Goal: Task Accomplishment & Management: Manage account settings

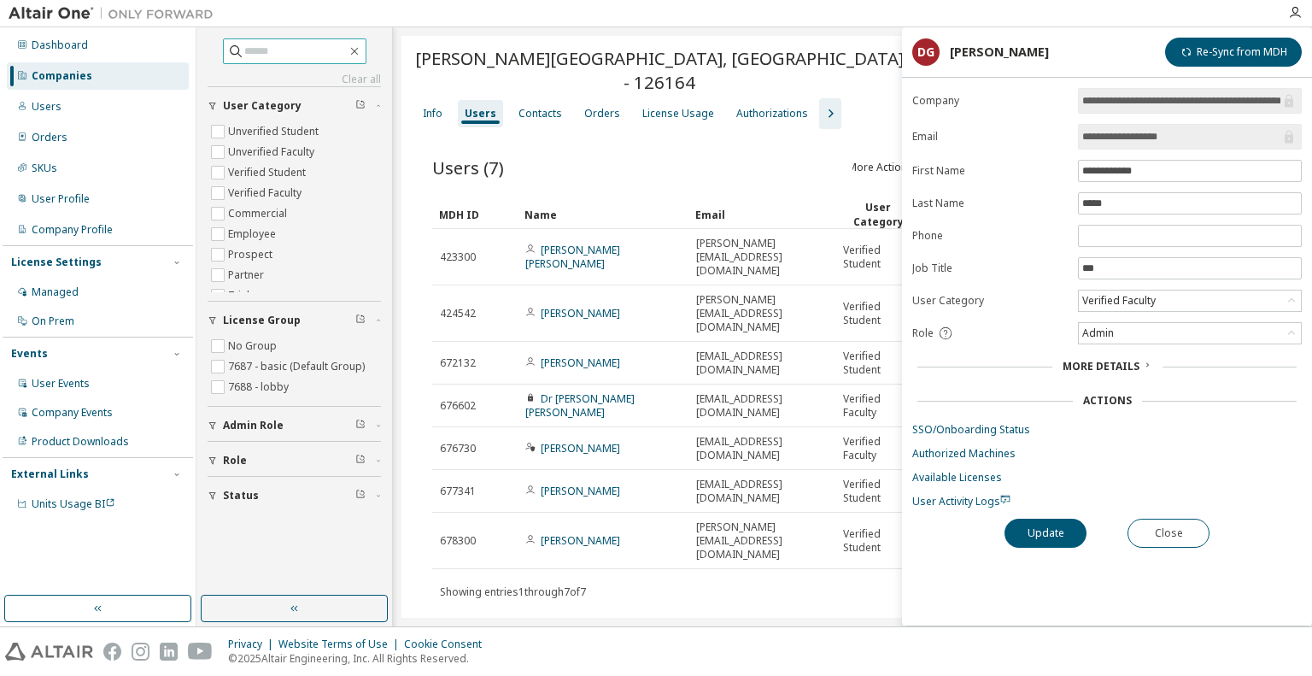
click at [284, 44] on input "text" at bounding box center [295, 51] width 102 height 17
paste input "**********"
type input "**********"
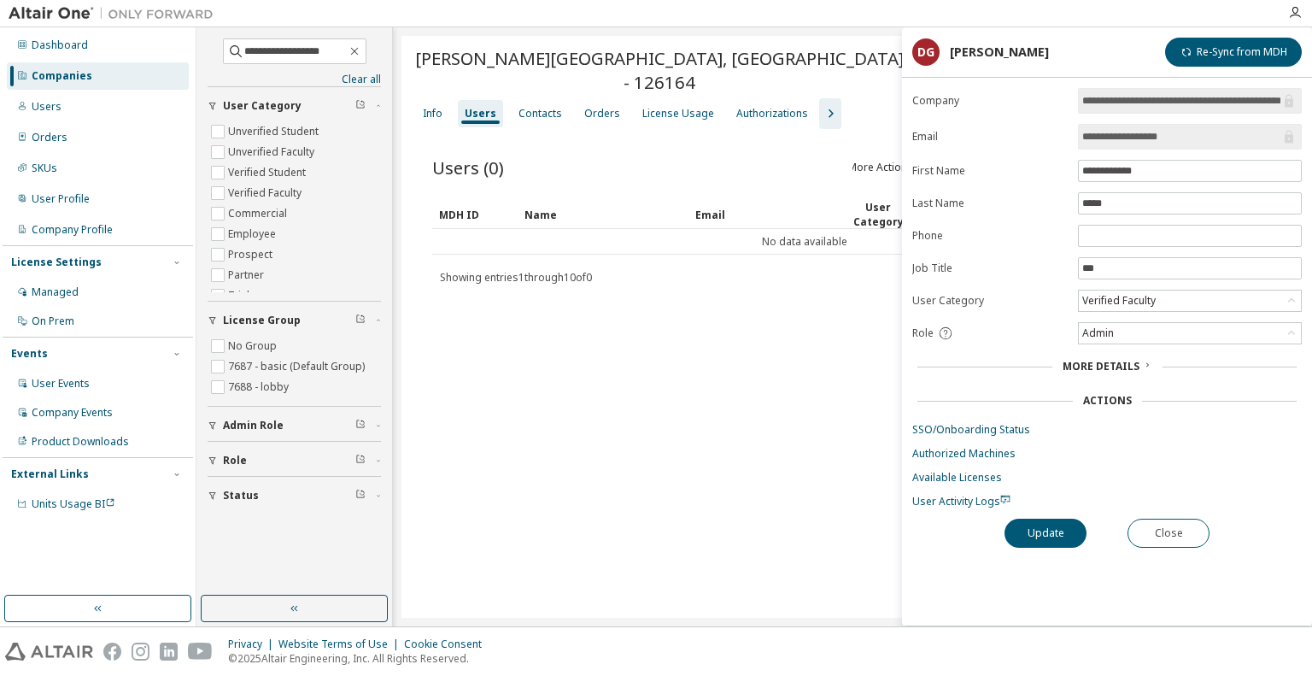
drag, startPoint x: 828, startPoint y: 25, endPoint x: 814, endPoint y: 22, distance: 13.9
click at [822, 21] on div at bounding box center [750, 13] width 1056 height 26
click at [366, 47] on span "**********" at bounding box center [294, 51] width 143 height 26
click at [361, 50] on icon "button" at bounding box center [355, 51] width 14 height 14
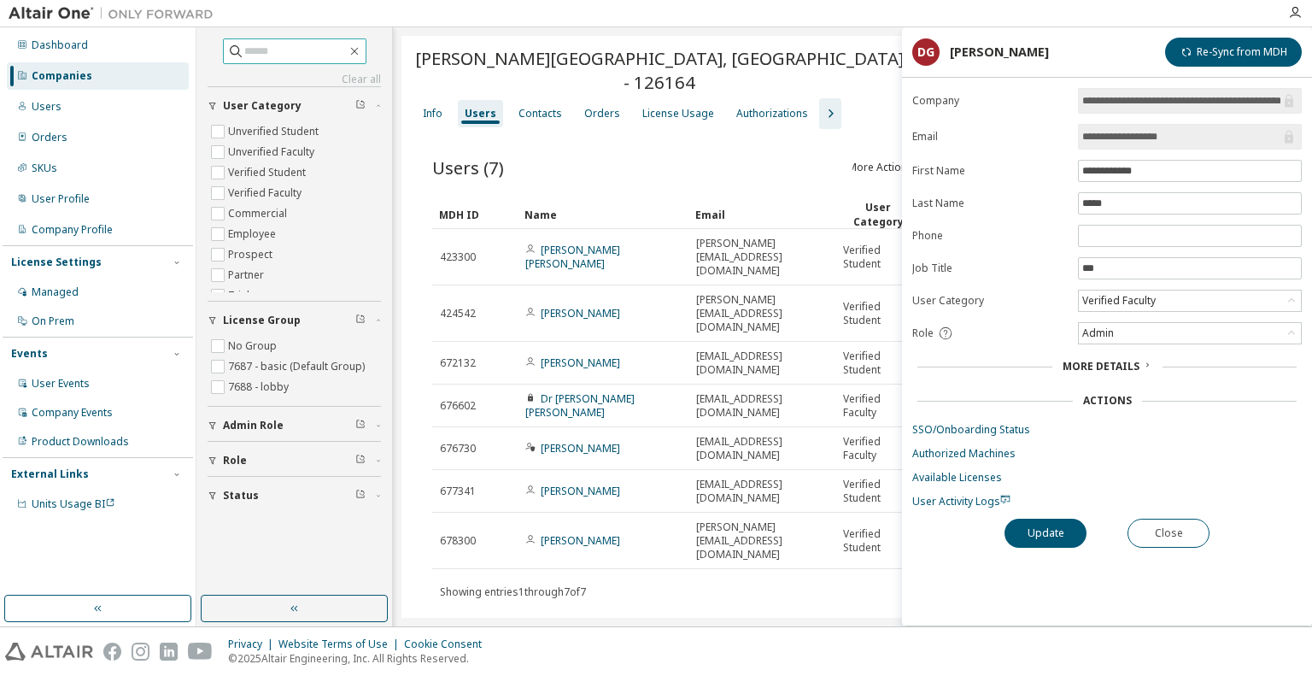
drag, startPoint x: 97, startPoint y: 77, endPoint x: 67, endPoint y: 85, distance: 30.9
click at [93, 77] on div "Companies" at bounding box center [98, 75] width 182 height 27
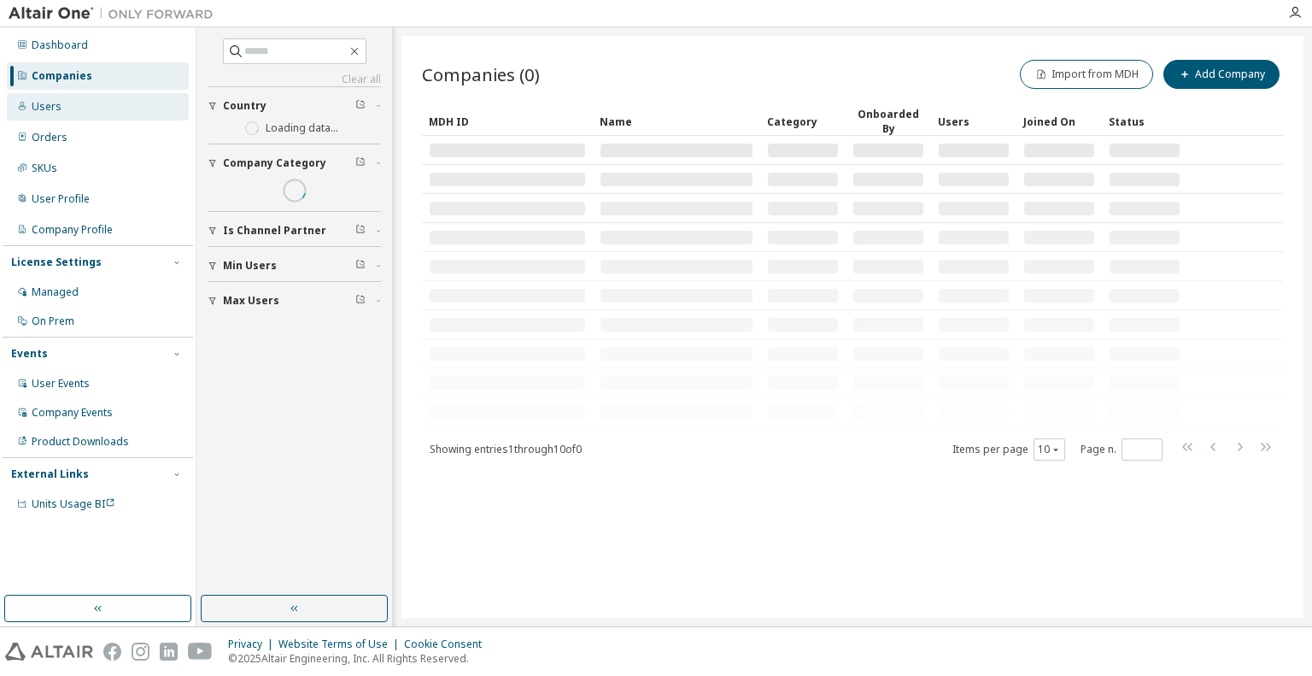
drag, startPoint x: 47, startPoint y: 114, endPoint x: 44, endPoint y: 100, distance: 14.1
click at [44, 114] on div "Users" at bounding box center [98, 106] width 182 height 27
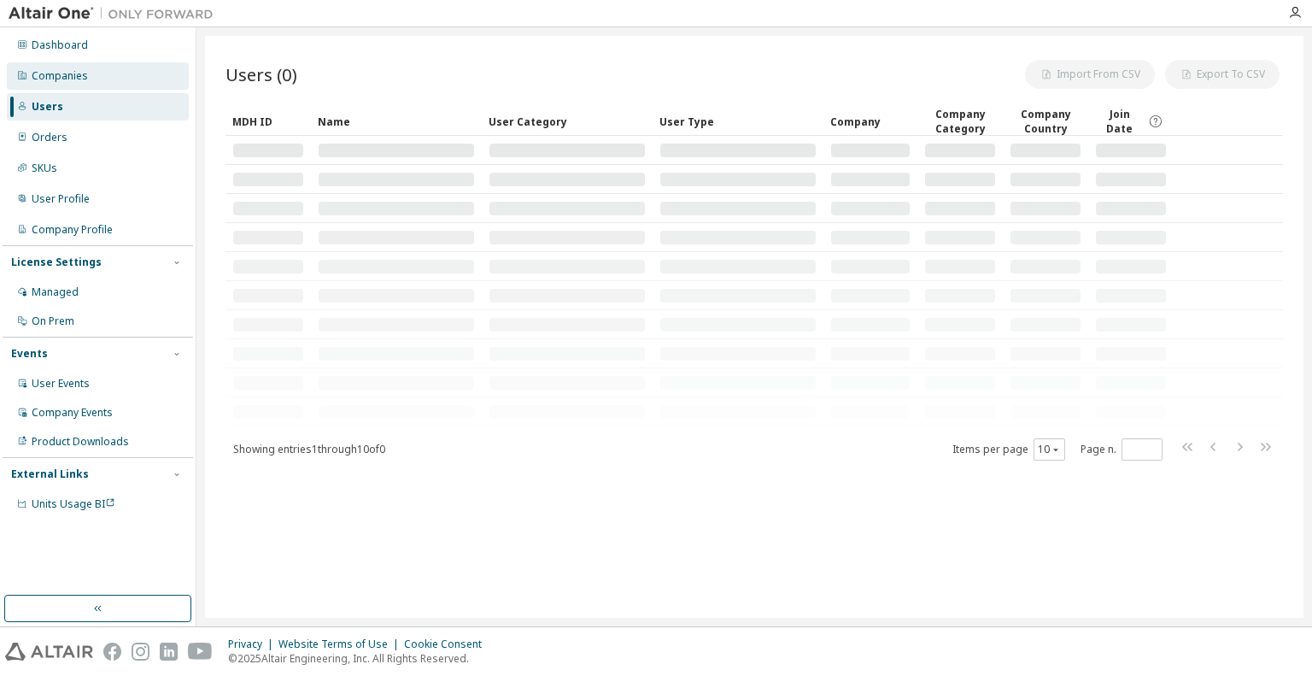
click at [55, 78] on div "Companies" at bounding box center [60, 76] width 56 height 14
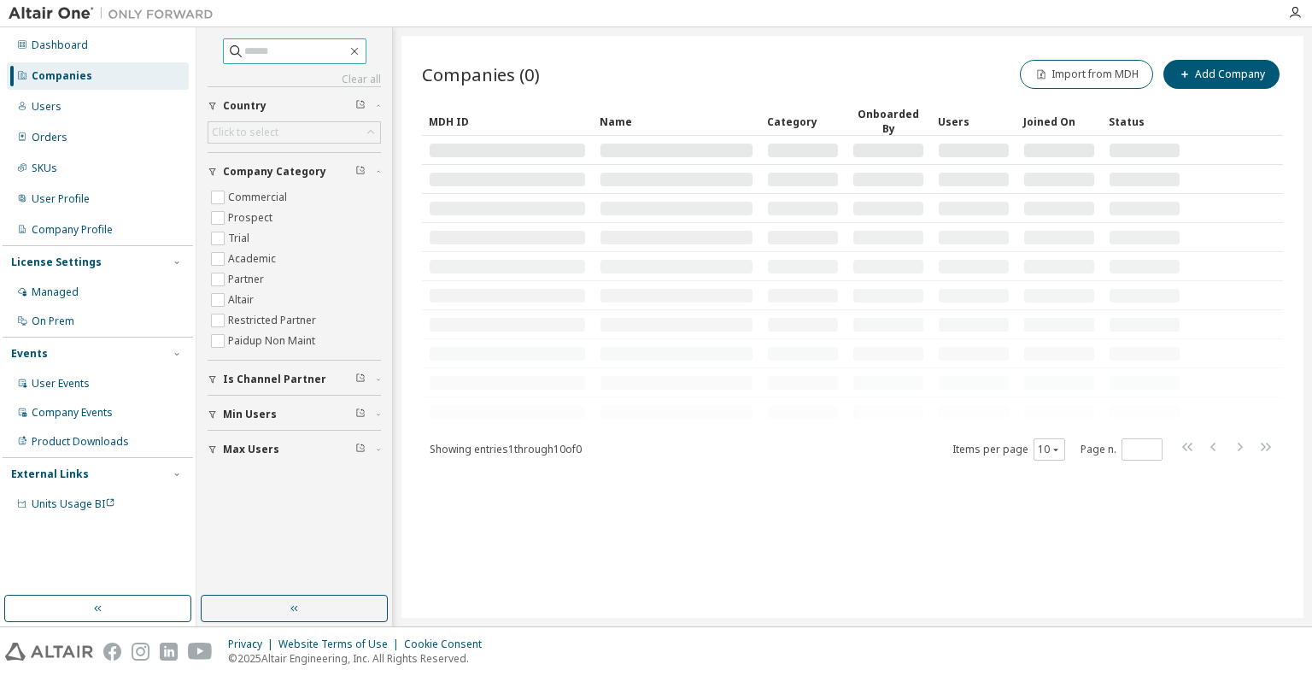
drag, startPoint x: 296, startPoint y: 56, endPoint x: 298, endPoint y: 47, distance: 9.5
click at [296, 49] on input "text" at bounding box center [295, 51] width 102 height 17
paste input "**********"
type input "**********"
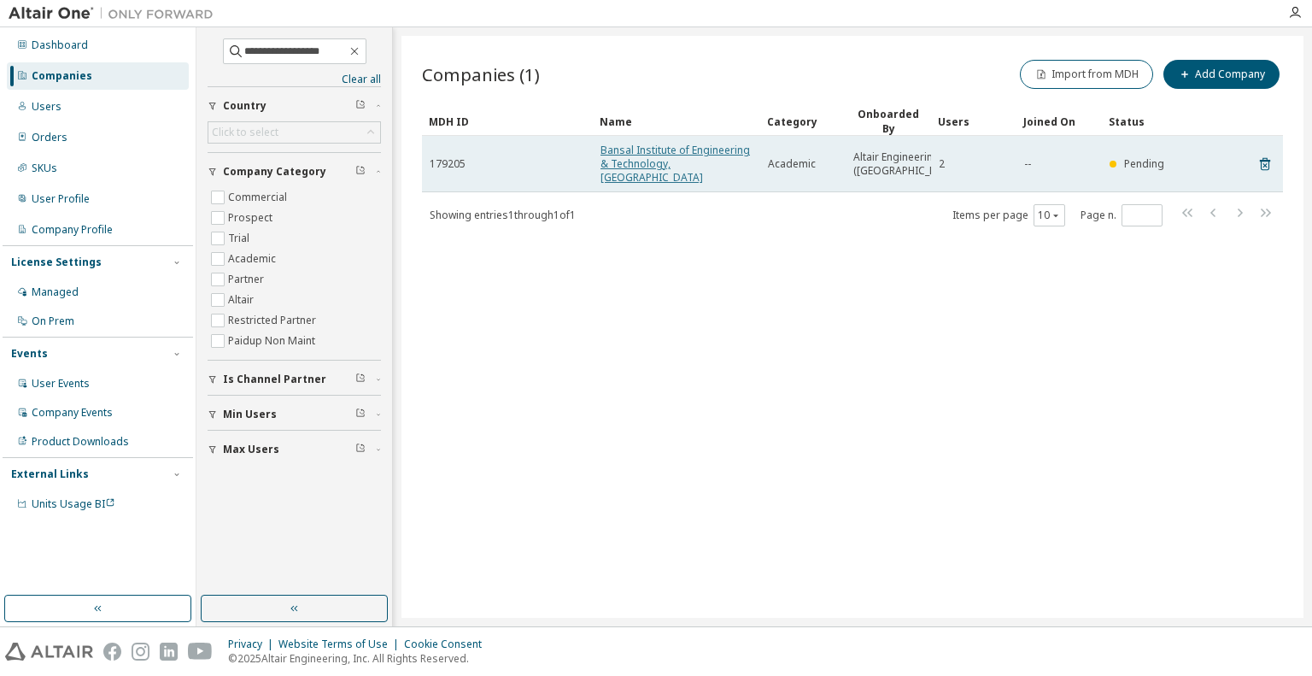
click at [625, 151] on link "Bansal Institute of Engineering & Technology, [GEOGRAPHIC_DATA]" at bounding box center [674, 164] width 149 height 42
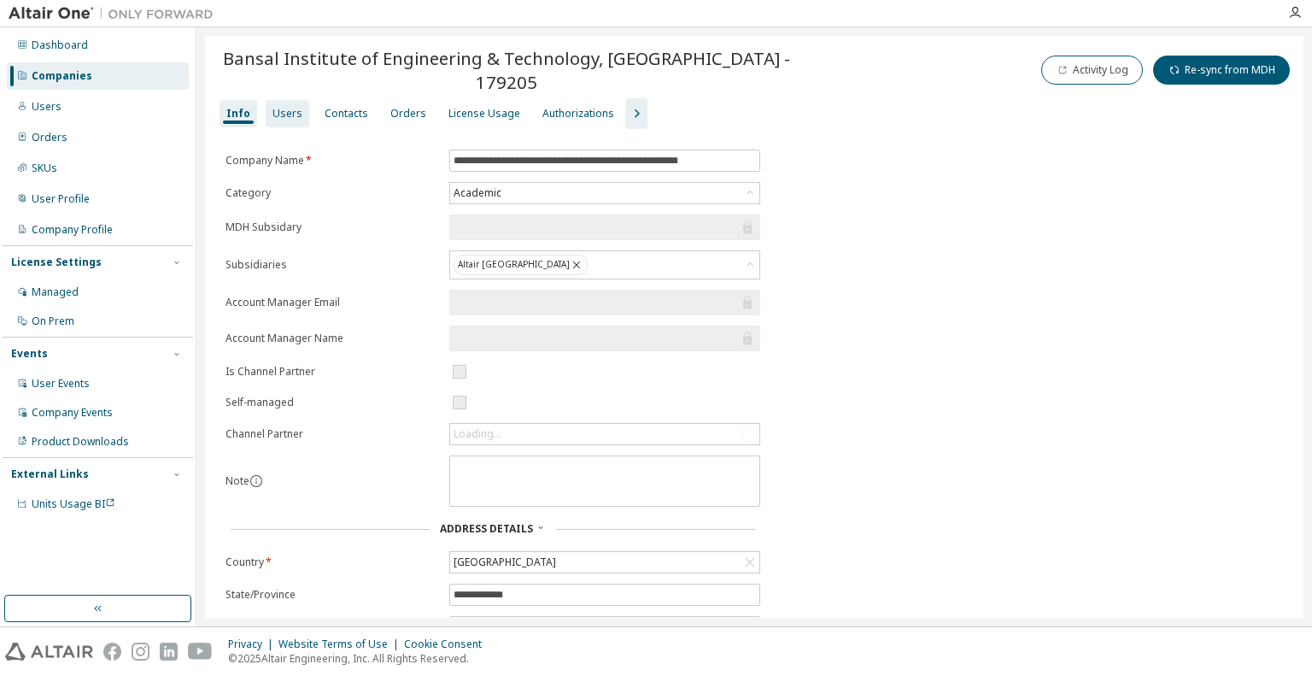
click at [297, 100] on div "Users" at bounding box center [288, 113] width 44 height 27
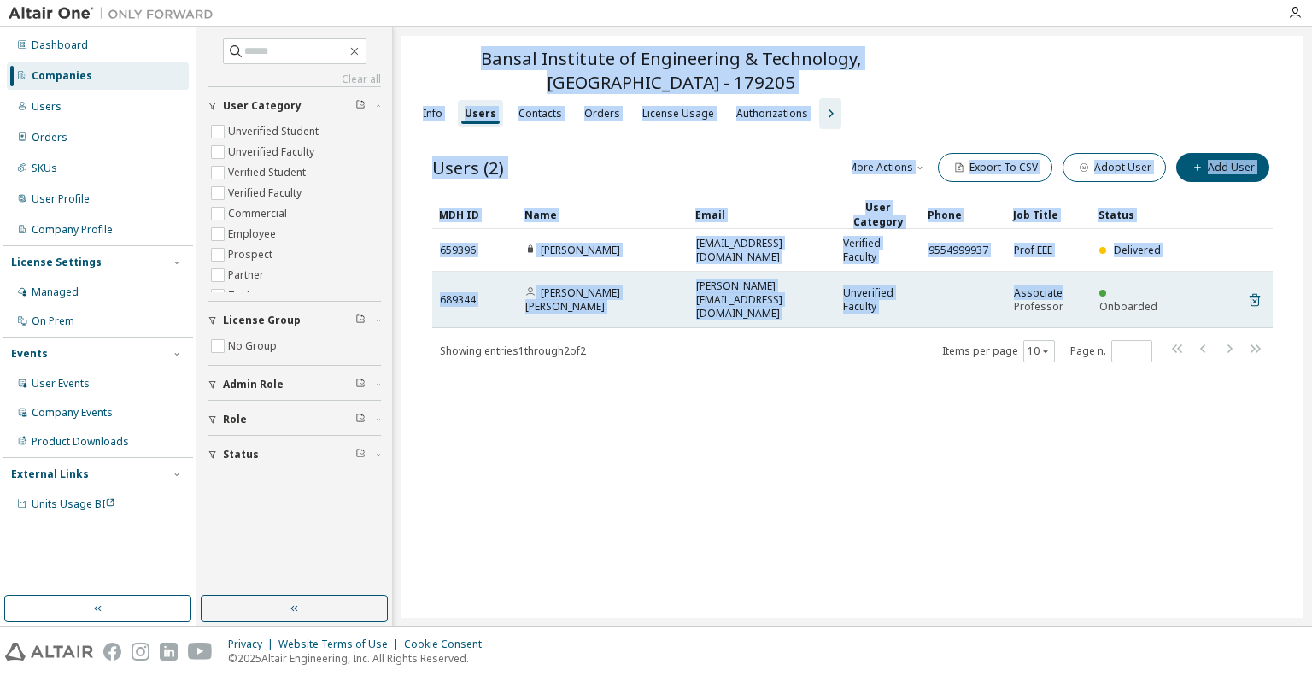
drag, startPoint x: 413, startPoint y: 36, endPoint x: 1080, endPoint y: 269, distance: 706.6
click at [1080, 269] on div "Bansal Institute of Engineering & Technology, [GEOGRAPHIC_DATA] - 179205 Clear …" at bounding box center [852, 327] width 902 height 582
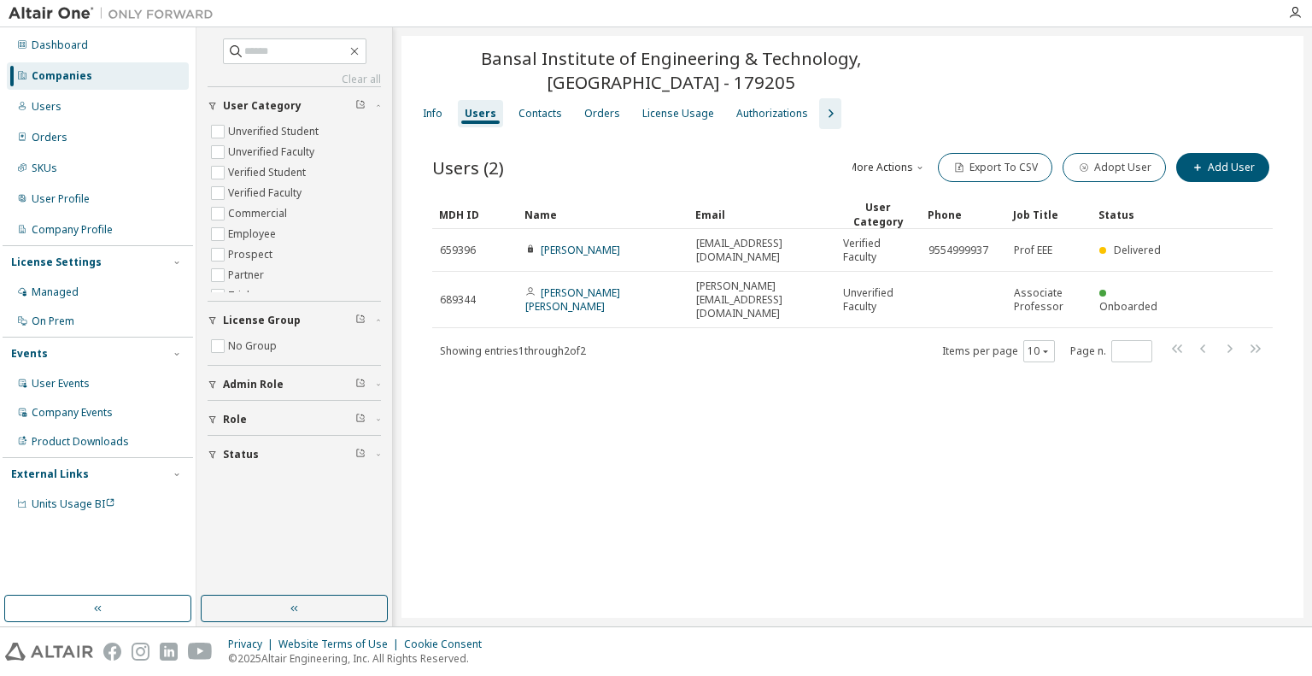
click at [817, 485] on div "Bansal Institute of Engineering & Technology, [GEOGRAPHIC_DATA] - 179205 Clear …" at bounding box center [852, 327] width 902 height 582
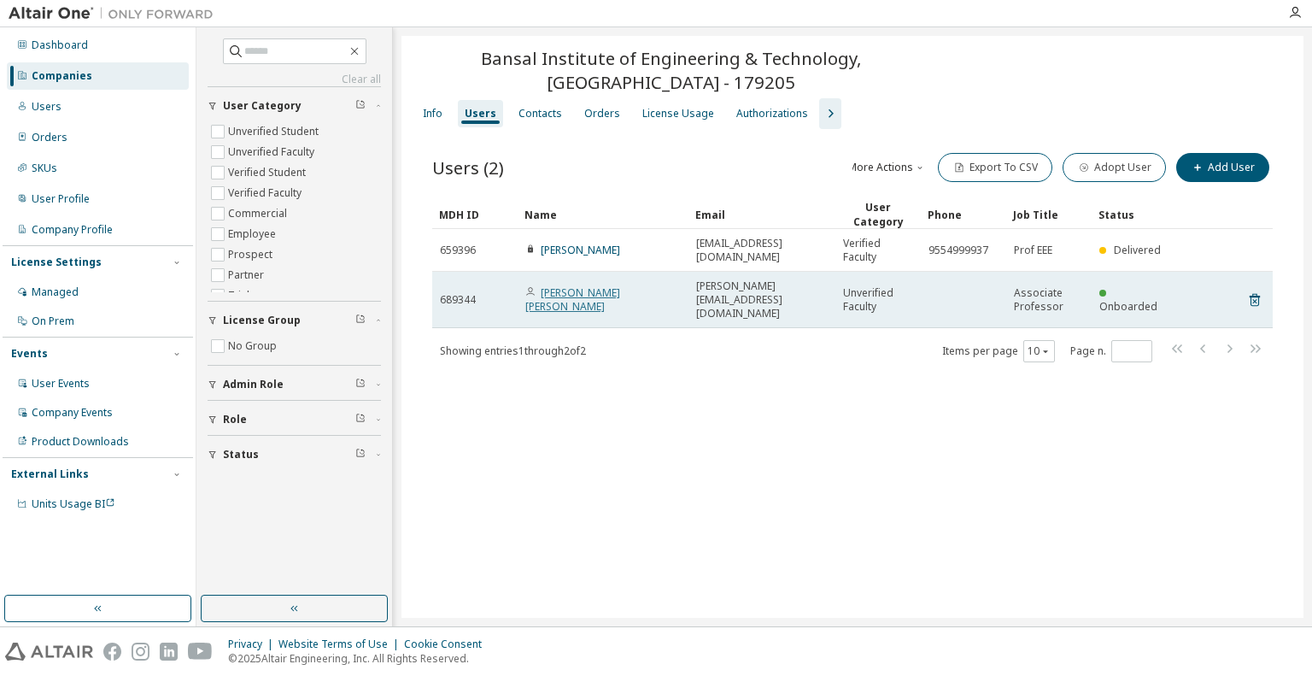
click at [609, 293] on link "[PERSON_NAME] [PERSON_NAME]" at bounding box center [572, 299] width 95 height 28
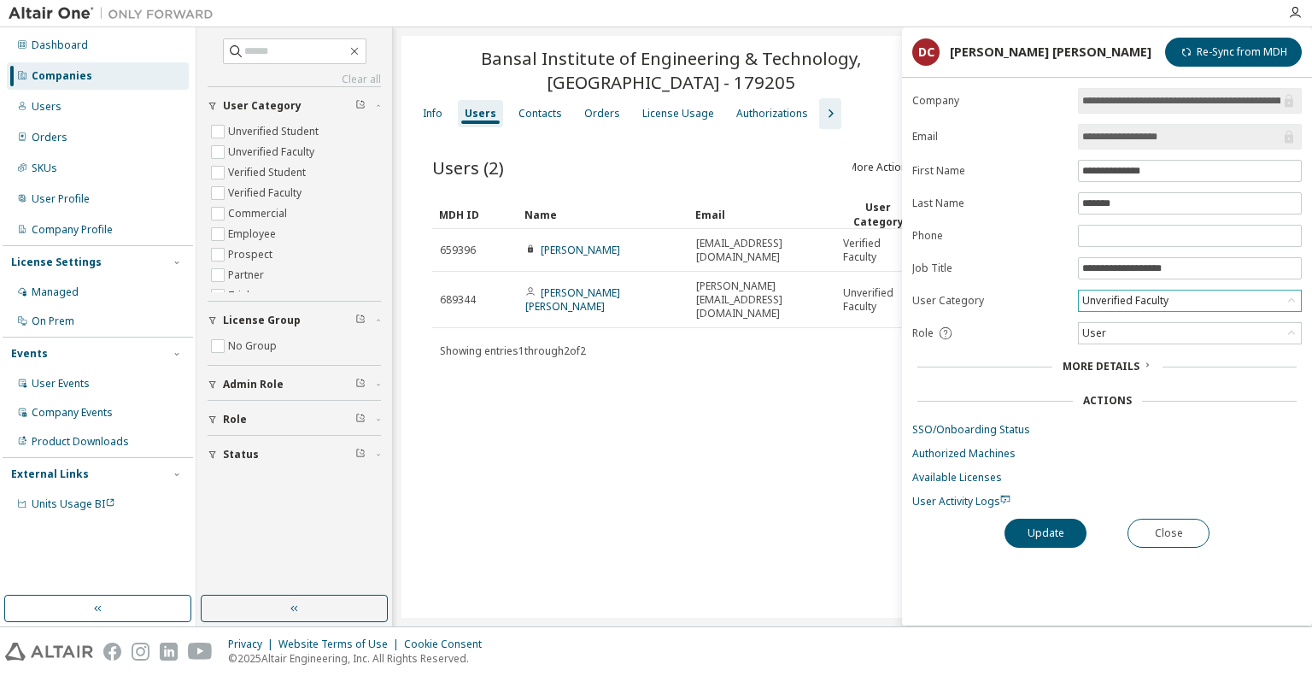
click at [1107, 303] on div "Unverified Faculty" at bounding box center [1125, 300] width 91 height 19
drag, startPoint x: 1111, startPoint y: 341, endPoint x: 1117, endPoint y: 385, distance: 44.8
click at [1117, 385] on ul "Unverified Student Verified Student Unverified Faculty Verified Faculty Commerc…" at bounding box center [1189, 351] width 219 height 85
click at [1125, 341] on li "Verified Faculty" at bounding box center [1189, 339] width 219 height 22
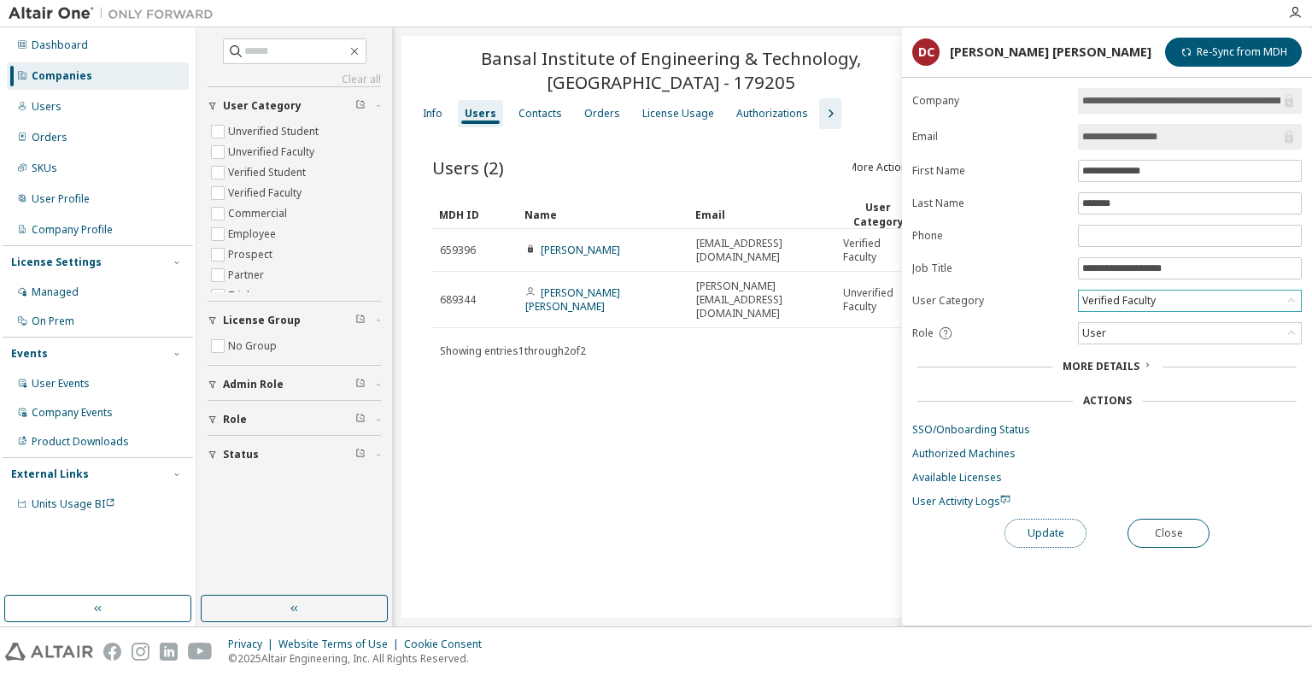
click at [1062, 518] on button "Update" at bounding box center [1045, 532] width 82 height 29
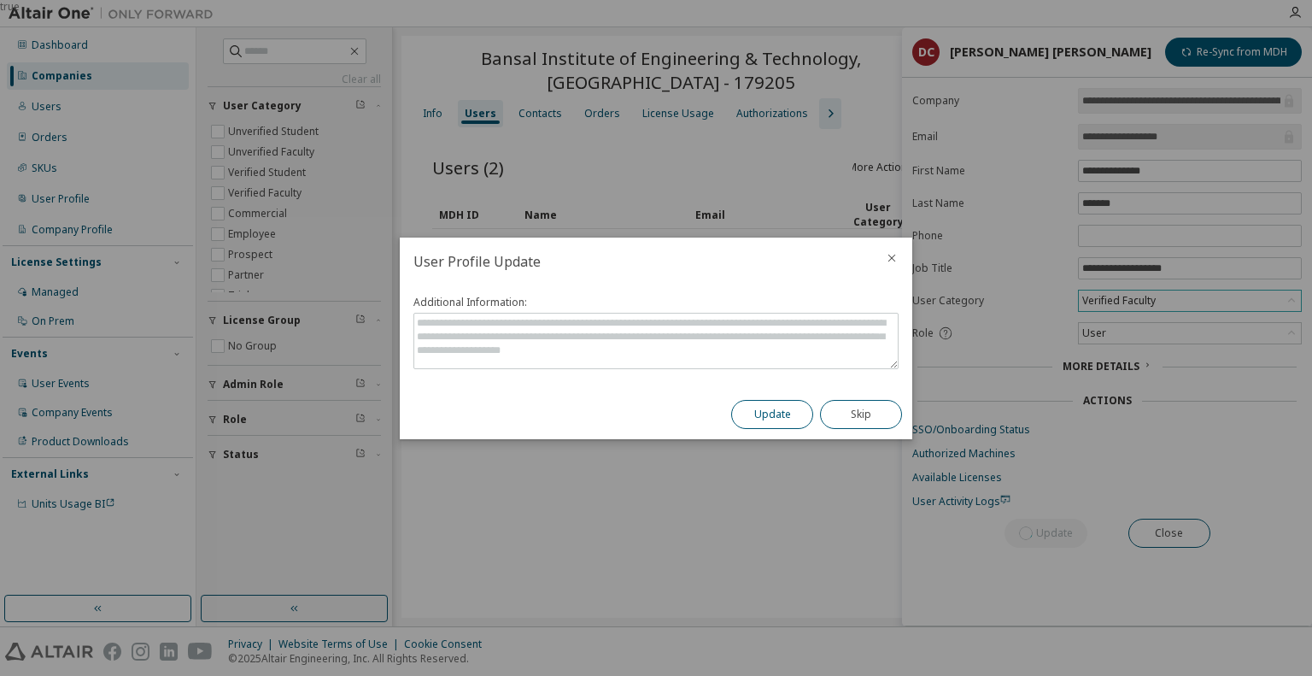
click at [752, 416] on button "Update" at bounding box center [772, 414] width 82 height 29
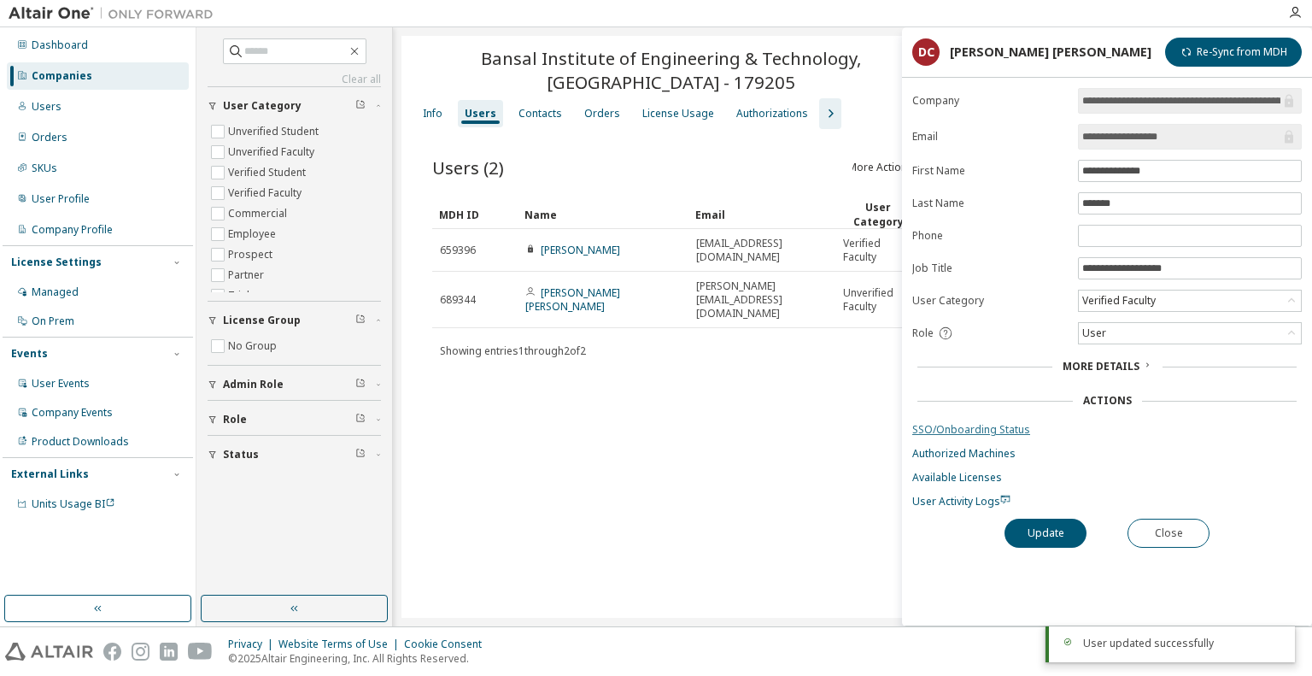
click at [983, 426] on link "SSO/Onboarding Status" at bounding box center [1106, 430] width 389 height 14
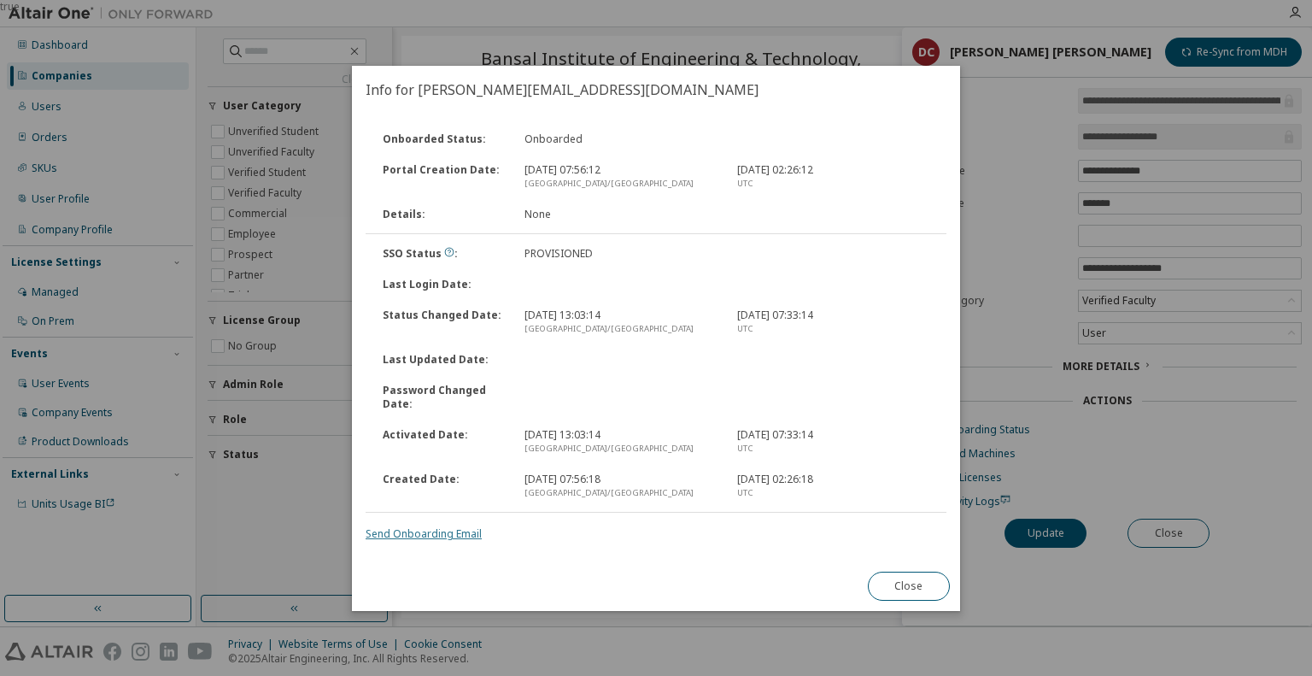
click at [452, 527] on link "Send Onboarding Email" at bounding box center [424, 533] width 116 height 15
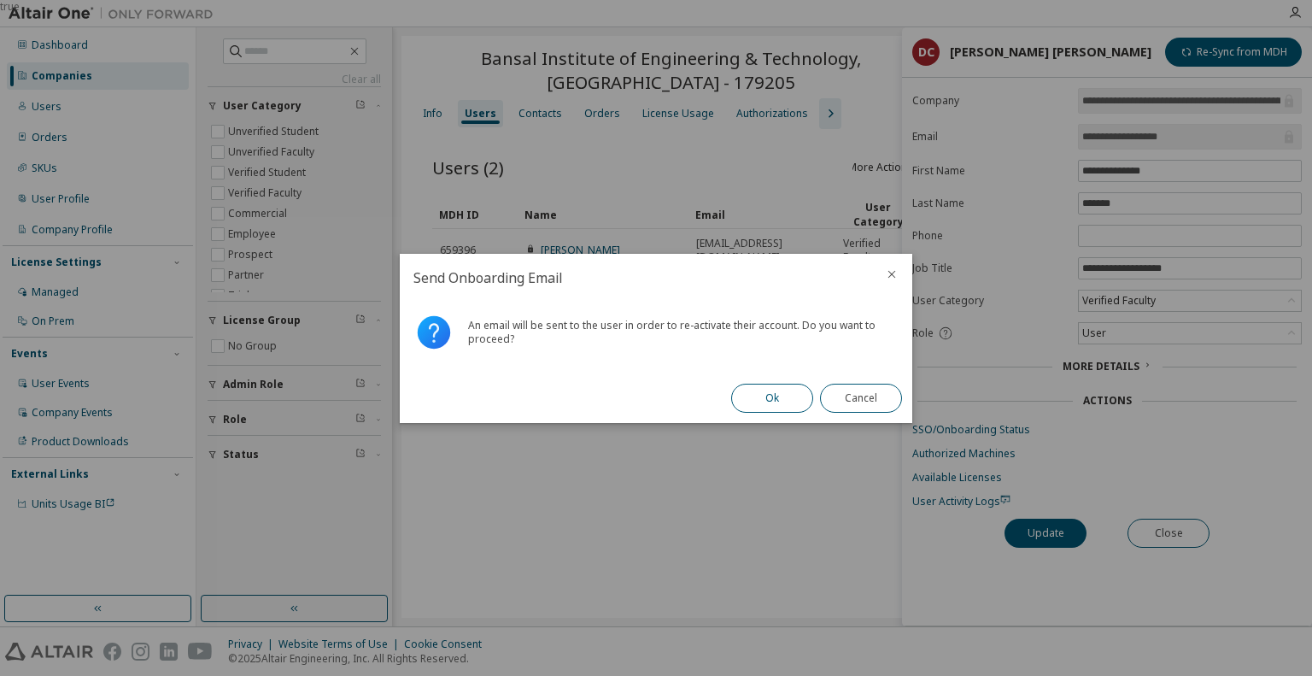
click at [769, 404] on button "Ok" at bounding box center [772, 397] width 82 height 29
